Goal: Task Accomplishment & Management: Manage account settings

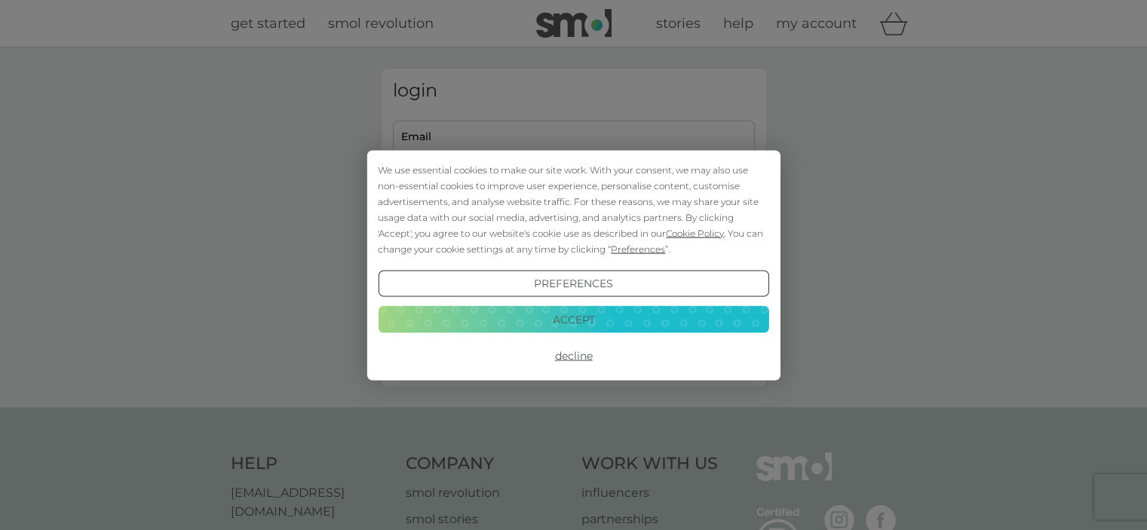
click at [733, 321] on button "Accept" at bounding box center [573, 319] width 390 height 27
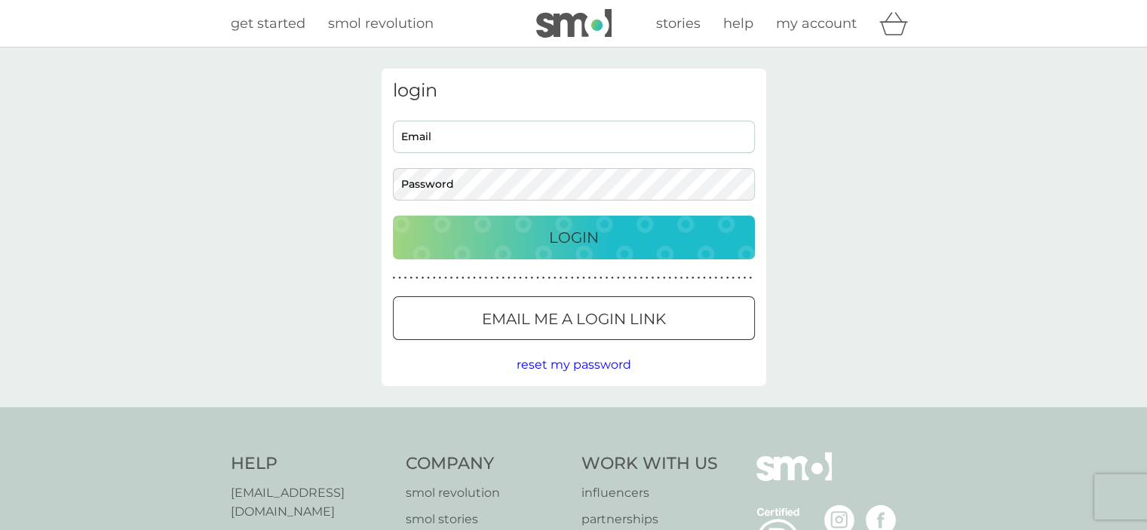
drag, startPoint x: 675, startPoint y: 310, endPoint x: 844, endPoint y: 309, distance: 168.1
click at [676, 310] on div "Email me a login link" at bounding box center [574, 319] width 360 height 24
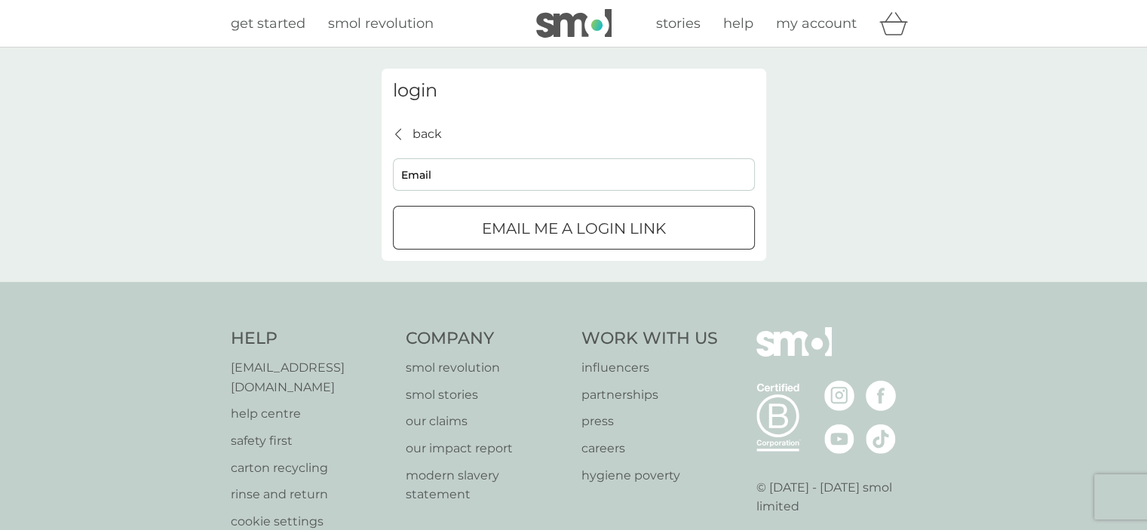
click at [563, 173] on input "Email" at bounding box center [574, 174] width 362 height 32
type input "[EMAIL_ADDRESS][DOMAIN_NAME]"
click at [437, 230] on div "Email me a login link" at bounding box center [574, 228] width 360 height 24
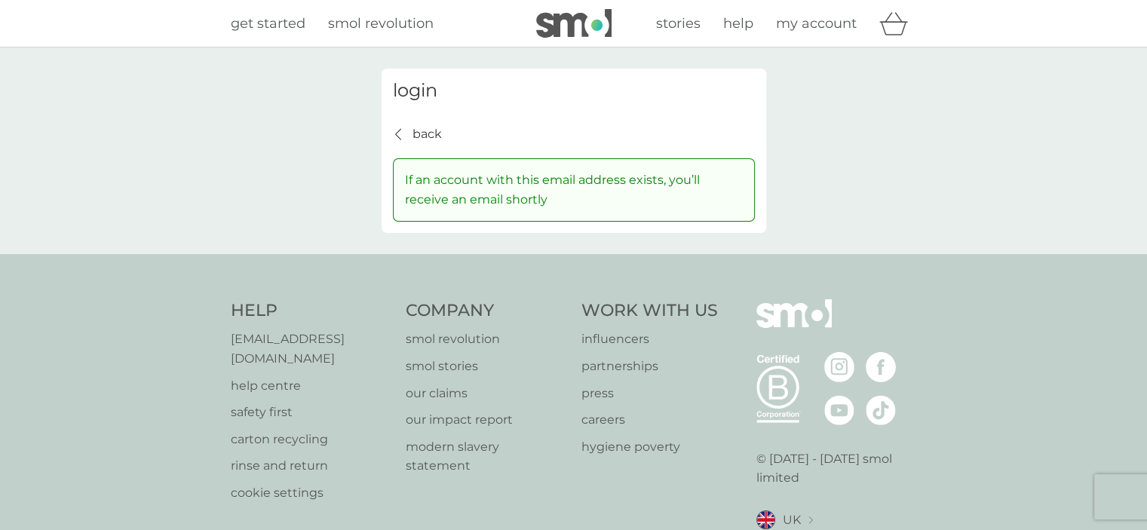
click at [428, 130] on p "back" at bounding box center [426, 134] width 29 height 20
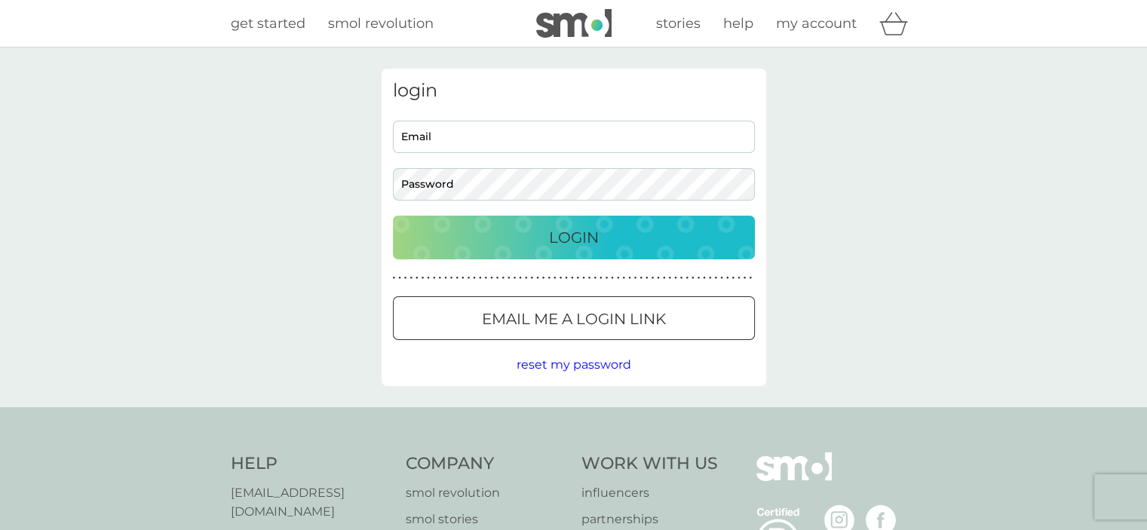
click at [547, 137] on input "Email" at bounding box center [574, 137] width 362 height 32
click at [580, 40] on div "get started smol revolution stories help my account" at bounding box center [573, 23] width 1147 height 47
click at [572, 20] on img at bounding box center [573, 23] width 75 height 29
